Goal: Information Seeking & Learning: Find specific fact

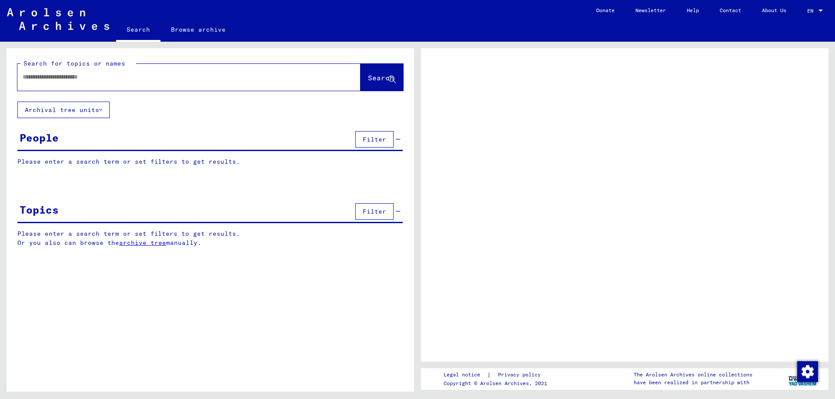
click at [94, 80] on input "text" at bounding box center [181, 77] width 317 height 9
type input "***"
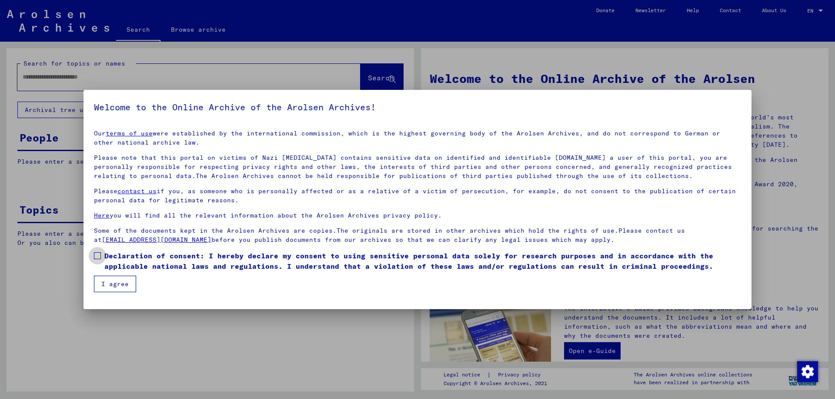
click at [99, 256] on span at bounding box center [97, 256] width 7 height 7
click at [110, 280] on button "I agree" at bounding box center [115, 284] width 42 height 17
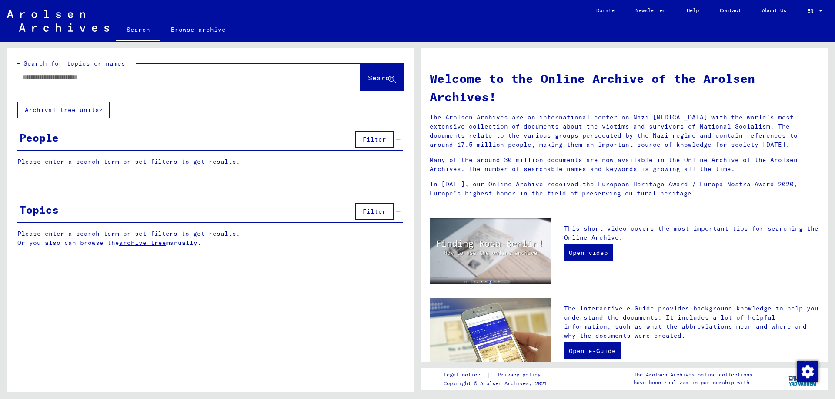
click at [90, 78] on input "text" at bounding box center [179, 77] width 312 height 9
type input "*******"
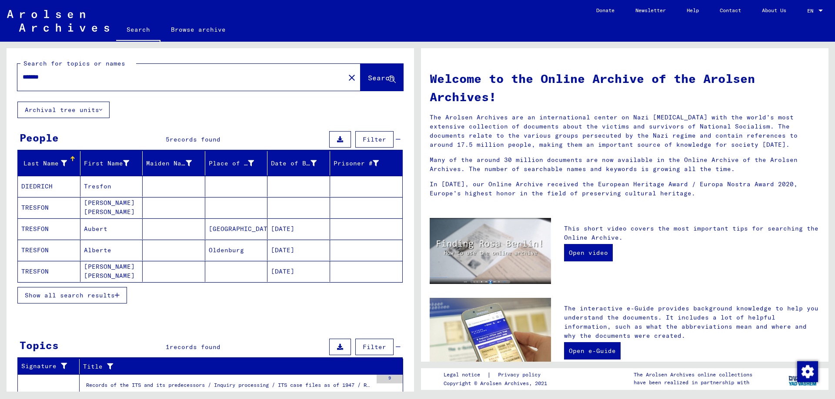
click at [54, 187] on mat-cell "DIEDRICH" at bounding box center [49, 186] width 63 height 21
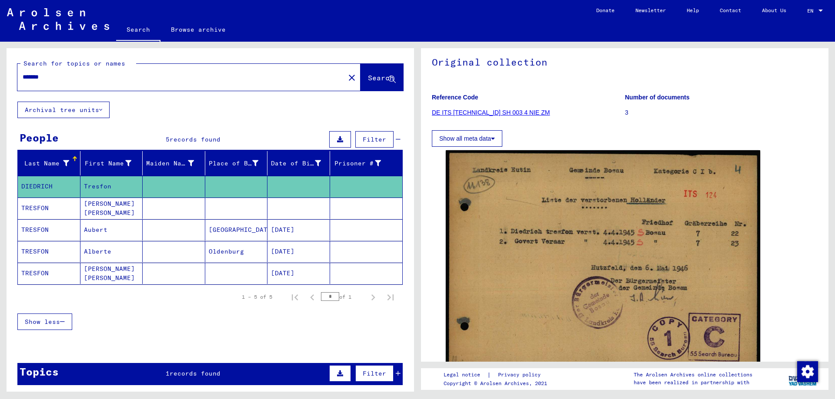
scroll to position [87, 0]
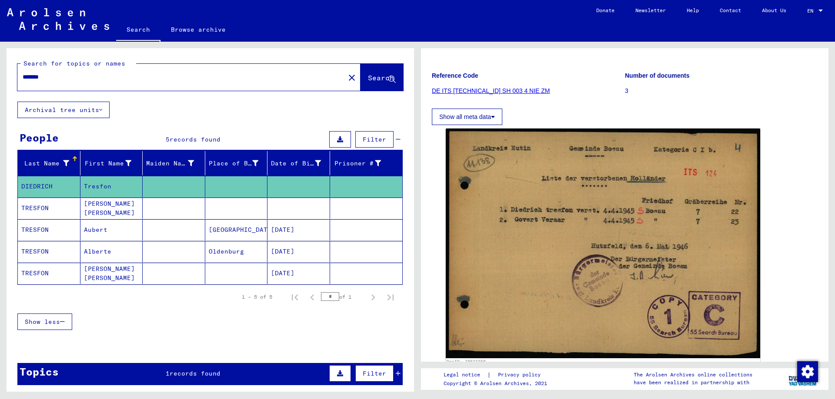
click at [508, 88] on link "DE ITS [TECHNICAL_ID] SH 003 4 NIE ZM" at bounding box center [491, 90] width 118 height 7
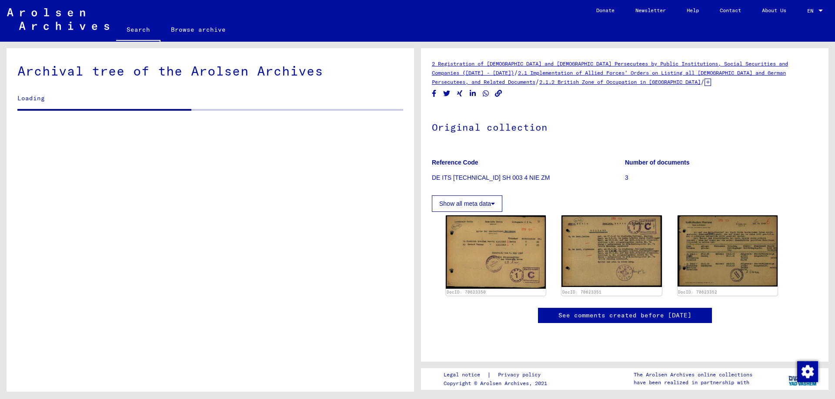
scroll to position [814, 0]
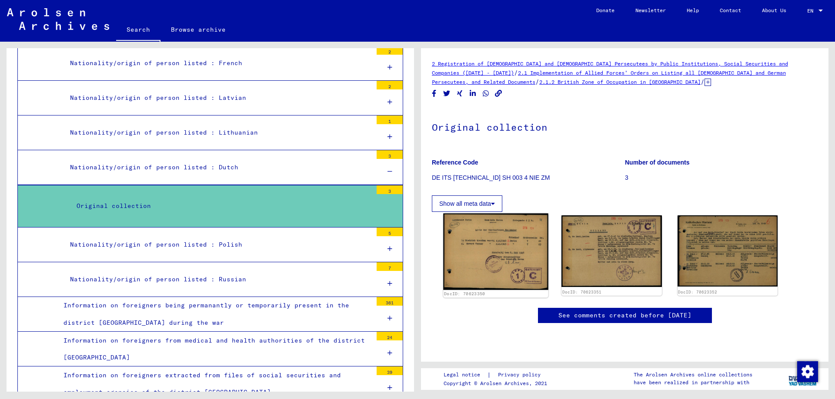
click at [502, 239] on img at bounding box center [495, 252] width 105 height 77
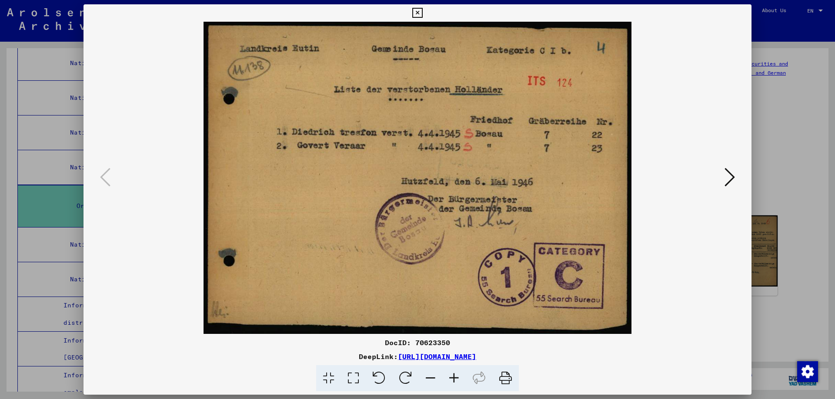
click at [729, 178] on icon at bounding box center [729, 177] width 10 height 21
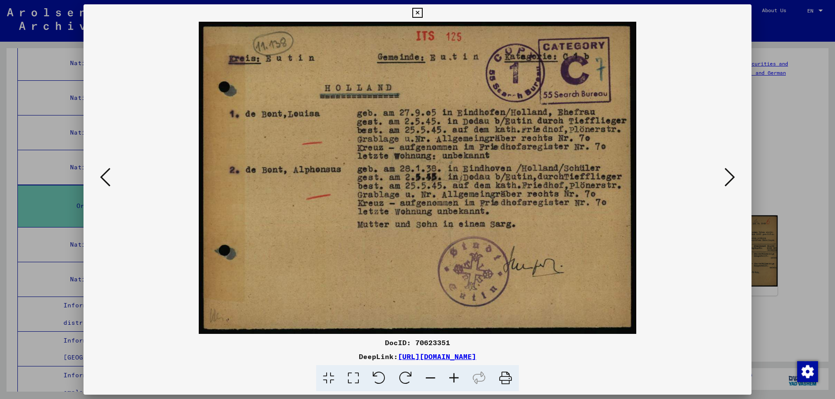
click at [729, 178] on icon at bounding box center [729, 177] width 10 height 21
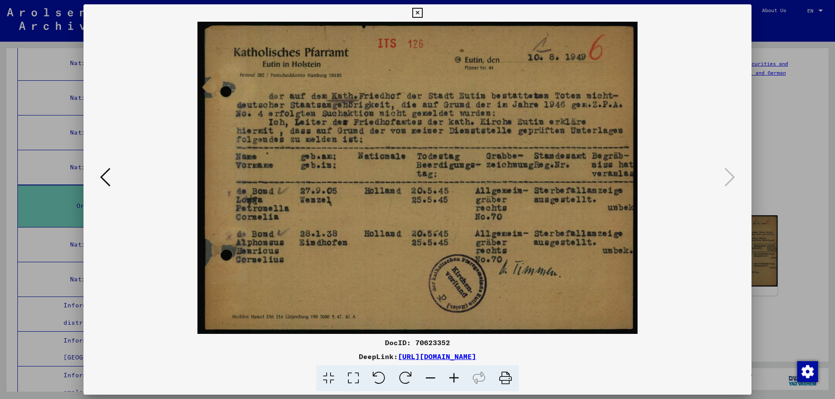
click at [102, 179] on icon at bounding box center [105, 177] width 10 height 21
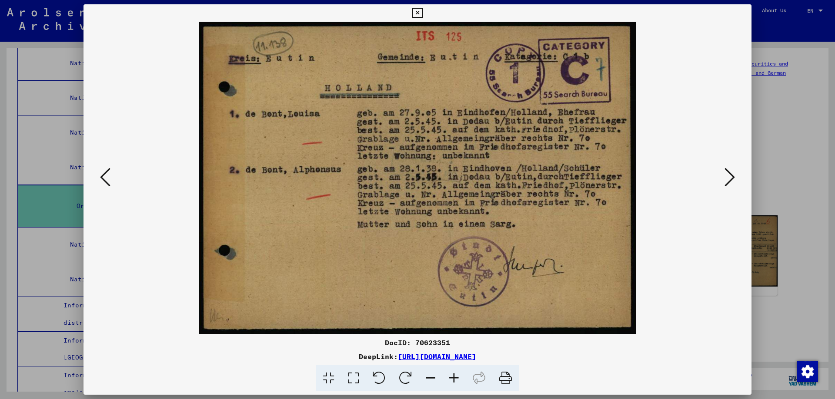
click at [102, 179] on icon at bounding box center [105, 177] width 10 height 21
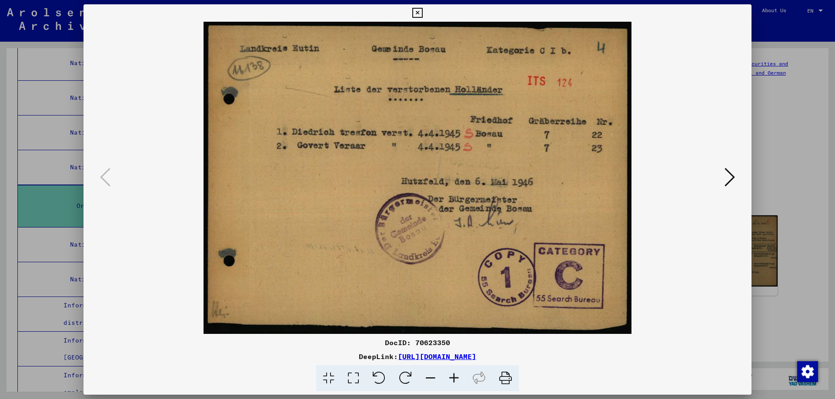
click at [398, 354] on link "[URL][DOMAIN_NAME]" at bounding box center [437, 357] width 78 height 9
